Goal: Task Accomplishment & Management: Manage account settings

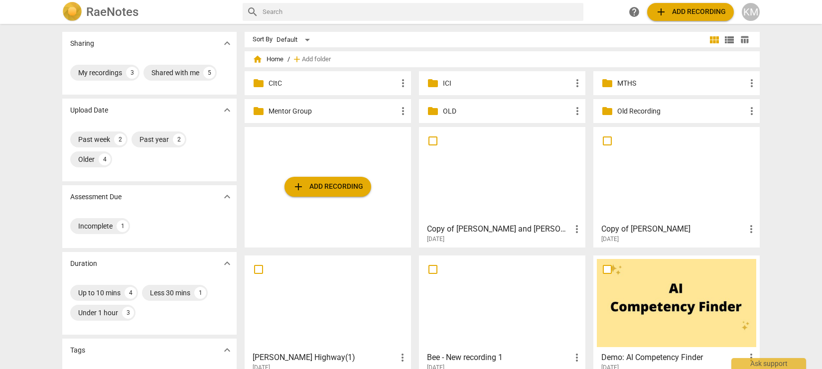
scroll to position [4, 0]
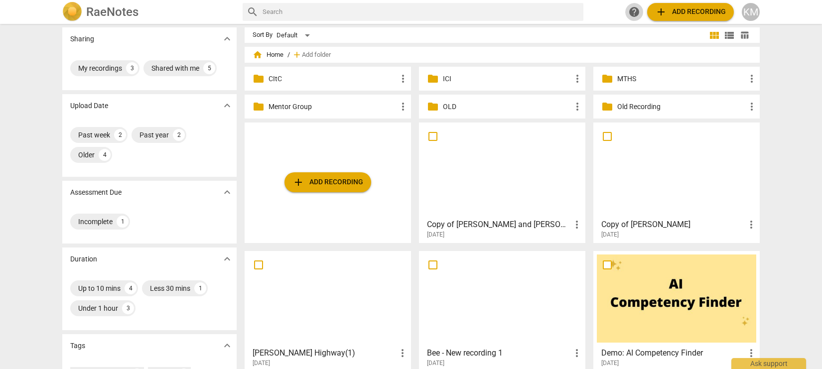
click at [634, 11] on span "help" at bounding box center [634, 12] width 12 height 12
click at [752, 13] on div "KM" at bounding box center [751, 12] width 18 height 18
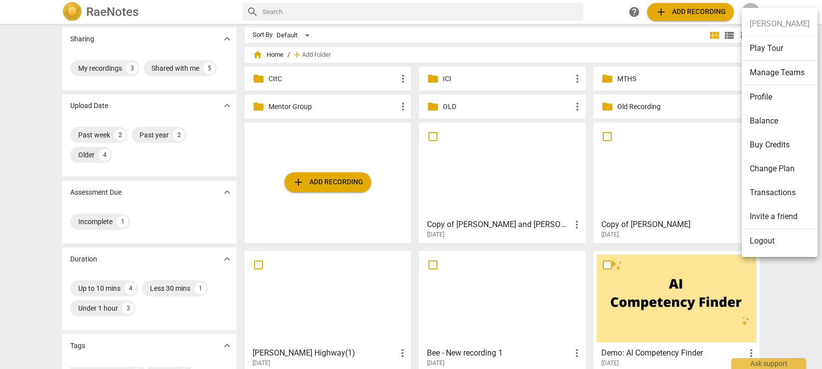
click at [773, 168] on li "Change Plan" at bounding box center [780, 169] width 76 height 24
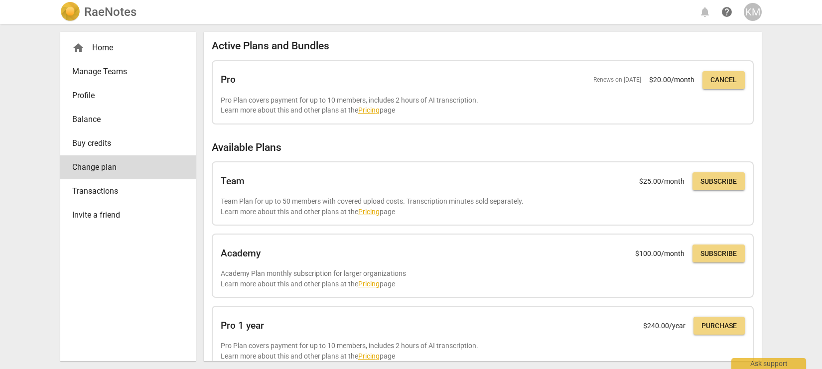
click at [148, 139] on span "Buy credits" at bounding box center [124, 143] width 104 height 12
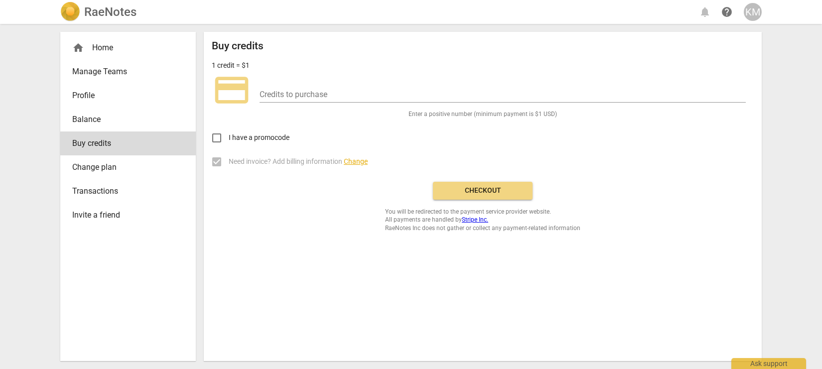
click at [152, 72] on span "Manage Teams" at bounding box center [124, 72] width 104 height 12
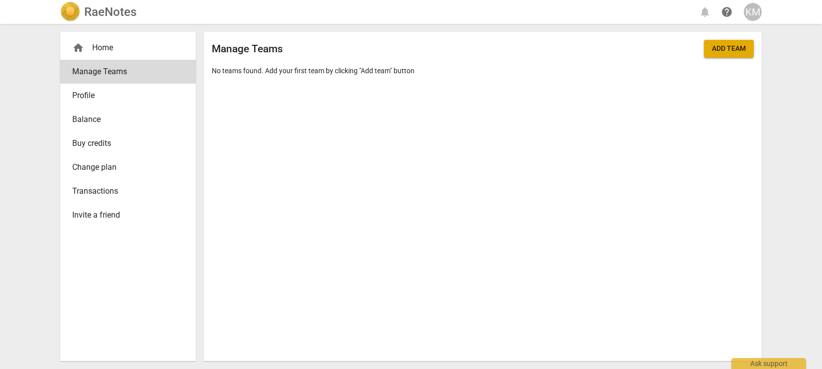
click at [146, 102] on link "Profile" at bounding box center [128, 96] width 136 height 24
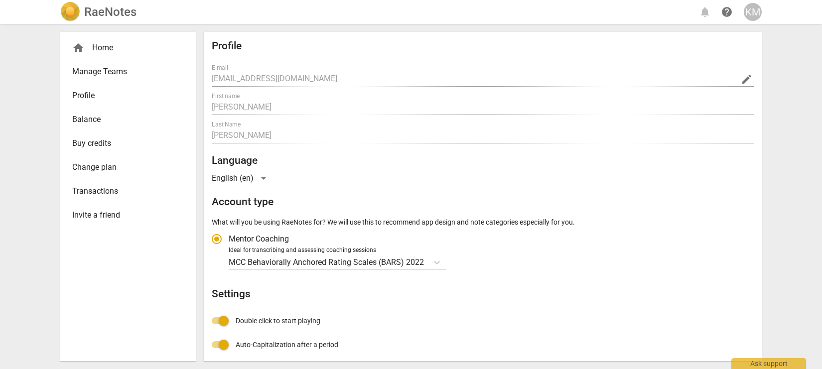
radio input "false"
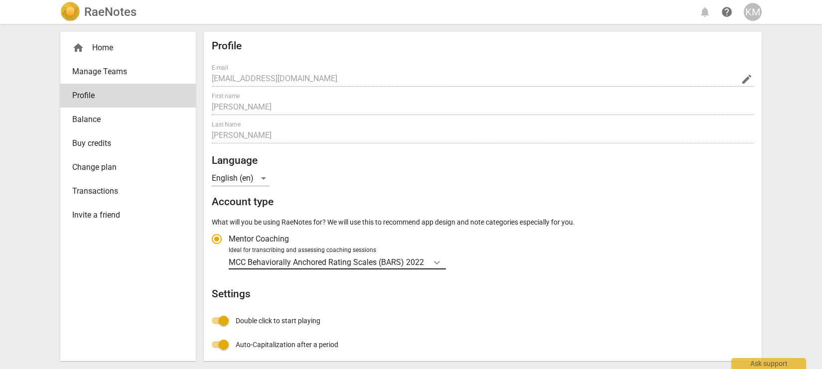
click at [438, 261] on icon "Account type" at bounding box center [437, 263] width 10 height 10
click at [0, 0] on input "Ideal for transcribing and assessing coaching sessions MCC Behaviorally Anchore…" at bounding box center [0, 0] width 0 height 0
click at [519, 294] on h2 "Settings" at bounding box center [483, 294] width 542 height 12
click at [111, 53] on div "home Home" at bounding box center [124, 48] width 104 height 12
